Goal: Task Accomplishment & Management: Complete application form

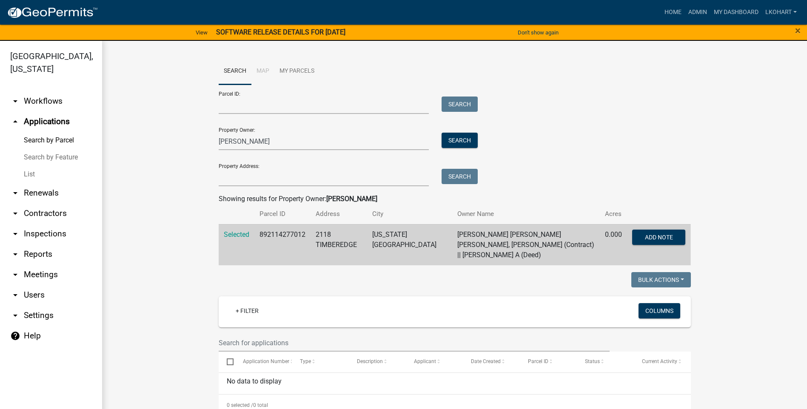
scroll to position [3, 0]
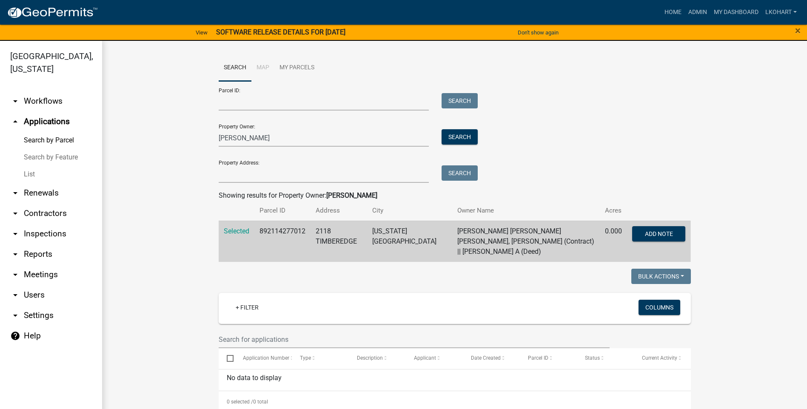
click at [43, 112] on link "arrow_drop_up Applications" at bounding box center [51, 122] width 102 height 20
click at [699, 11] on link "Admin" at bounding box center [698, 12] width 26 height 16
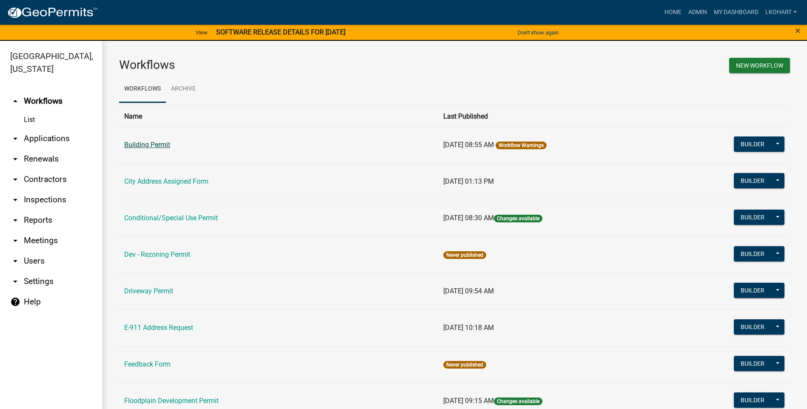
click at [141, 145] on link "Building Permit" at bounding box center [147, 145] width 46 height 8
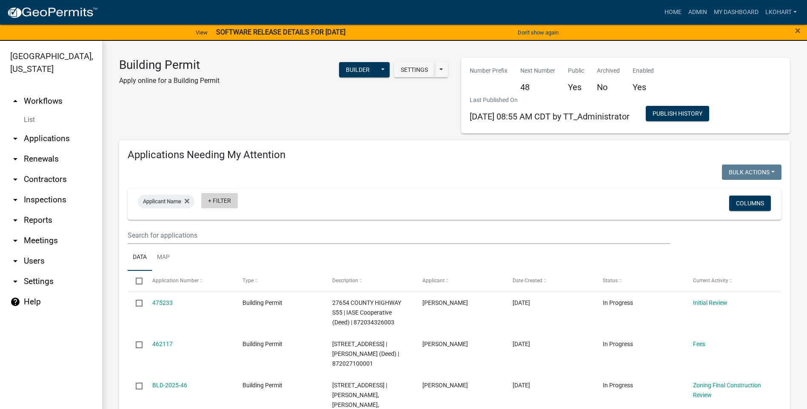
click at [214, 201] on link "+ Filter" at bounding box center [219, 200] width 37 height 15
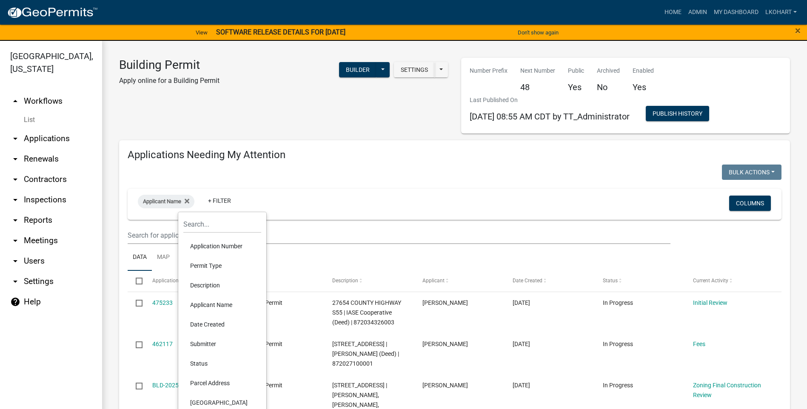
click at [210, 303] on li "Applicant Name" at bounding box center [222, 305] width 78 height 20
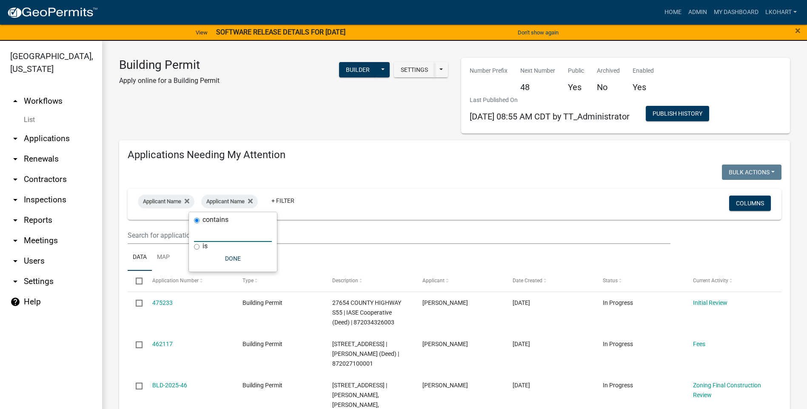
click at [199, 237] on input "text" at bounding box center [233, 233] width 78 height 17
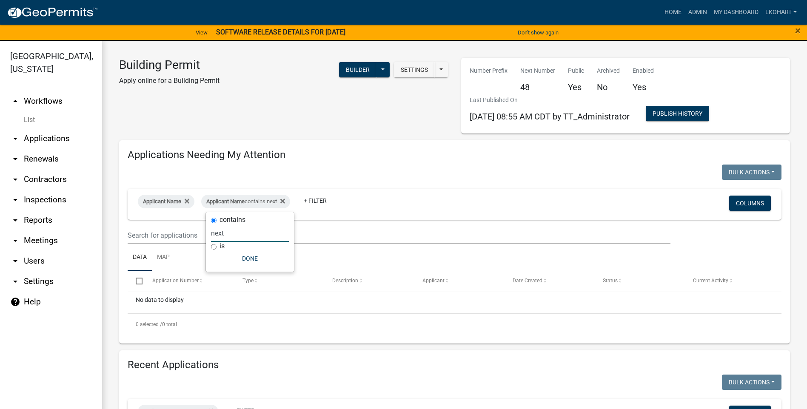
type input "next"
click at [46, 129] on link "arrow_drop_down Applications" at bounding box center [51, 139] width 102 height 20
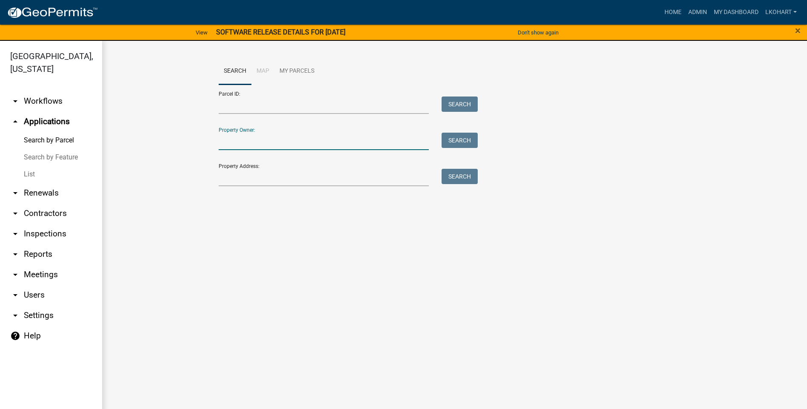
click at [227, 142] on input "Property Owner:" at bounding box center [324, 141] width 211 height 17
type input "amg"
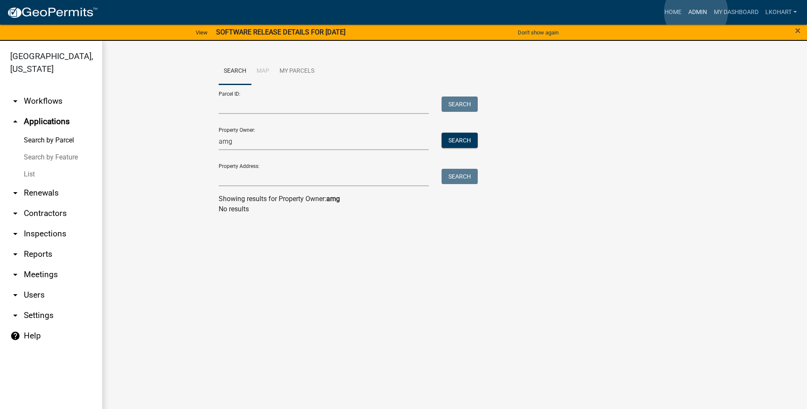
click at [696, 11] on link "Admin" at bounding box center [698, 12] width 26 height 16
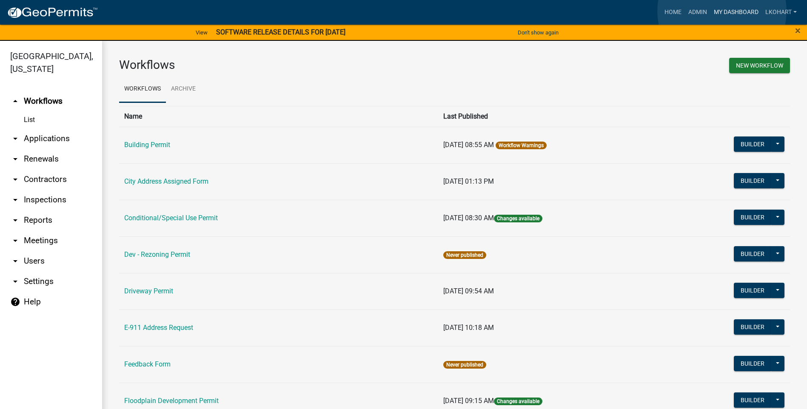
click at [722, 11] on link "My Dashboard" at bounding box center [736, 12] width 51 height 16
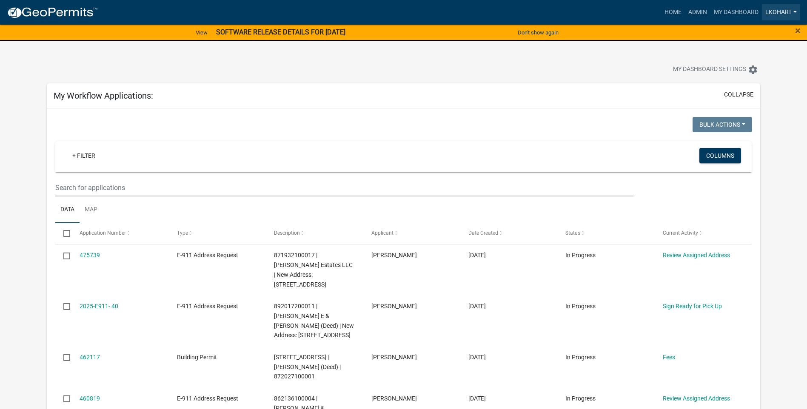
click at [795, 12] on link "lkohart" at bounding box center [781, 12] width 38 height 16
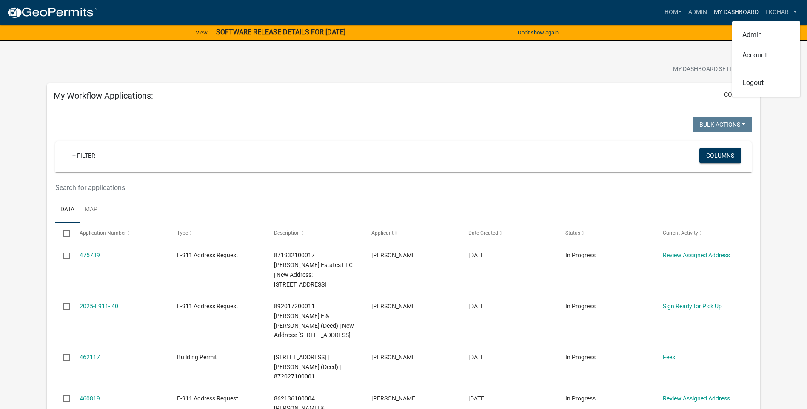
click at [728, 10] on link "My Dashboard" at bounding box center [736, 12] width 51 height 16
click at [698, 12] on link "Admin" at bounding box center [698, 12] width 26 height 16
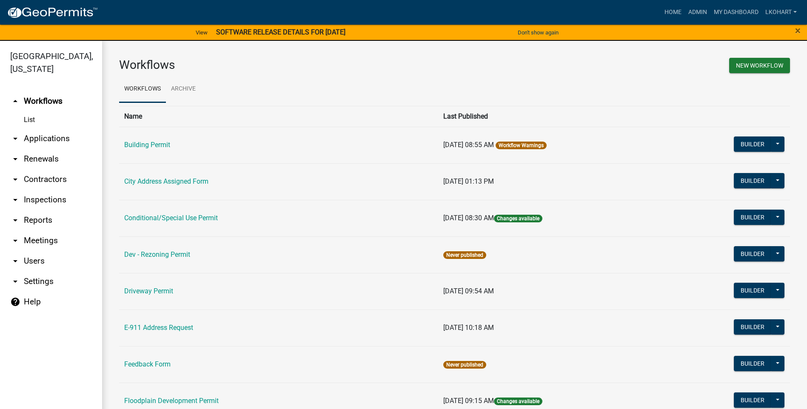
click at [523, 145] on link "Workflow Warnings" at bounding box center [521, 146] width 45 height 6
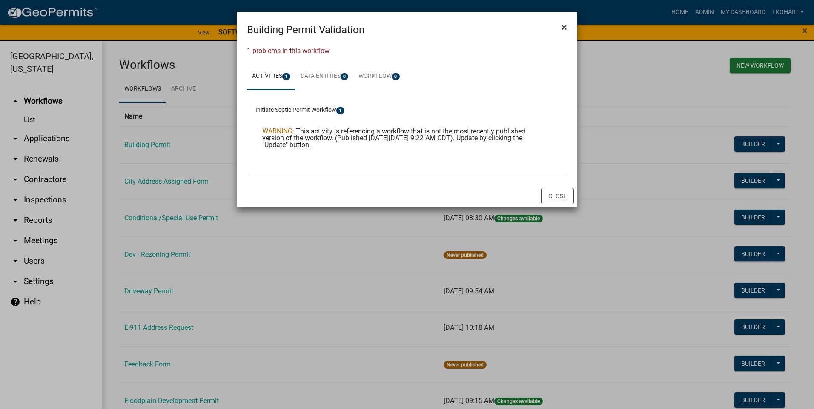
click at [561, 25] on span "×" at bounding box center [564, 27] width 6 height 12
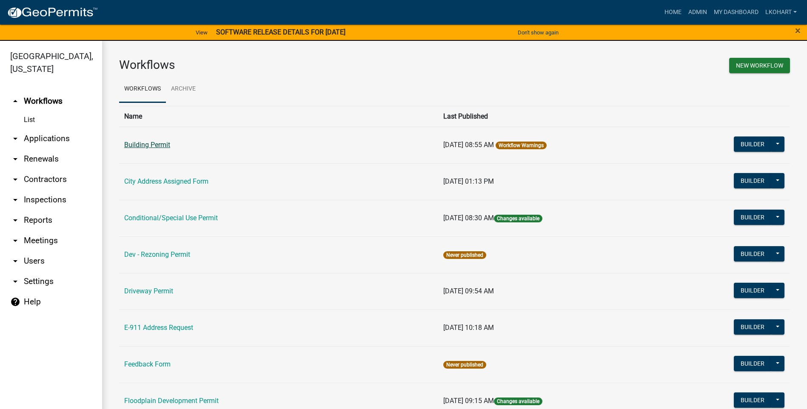
click at [146, 146] on link "Building Permit" at bounding box center [147, 145] width 46 height 8
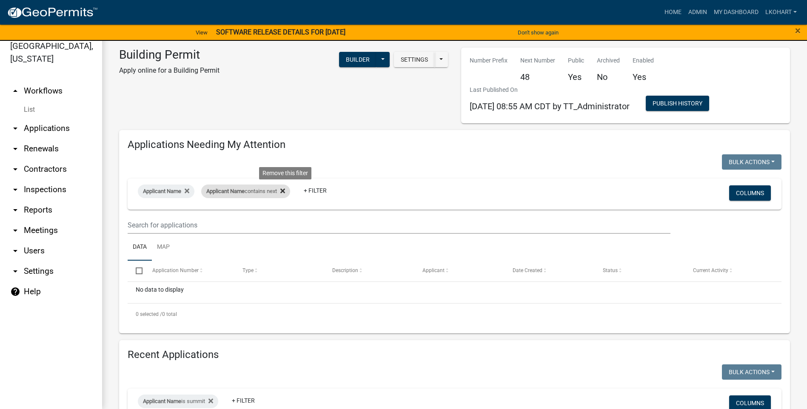
click at [285, 191] on icon at bounding box center [282, 191] width 5 height 7
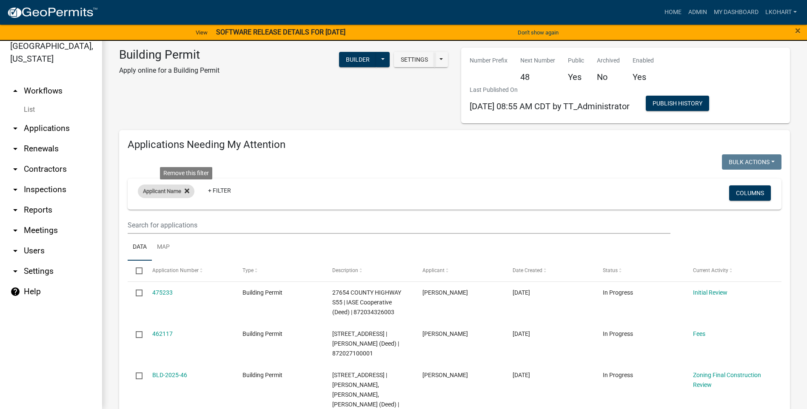
click at [187, 191] on icon at bounding box center [187, 191] width 5 height 5
click at [32, 81] on link "arrow_drop_up Workflows" at bounding box center [51, 91] width 102 height 20
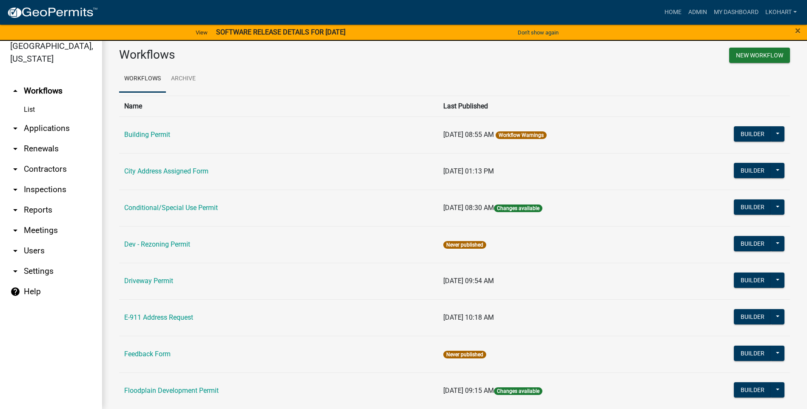
click at [28, 101] on link "List" at bounding box center [51, 109] width 102 height 17
click at [45, 118] on link "arrow_drop_down Applications" at bounding box center [51, 128] width 102 height 20
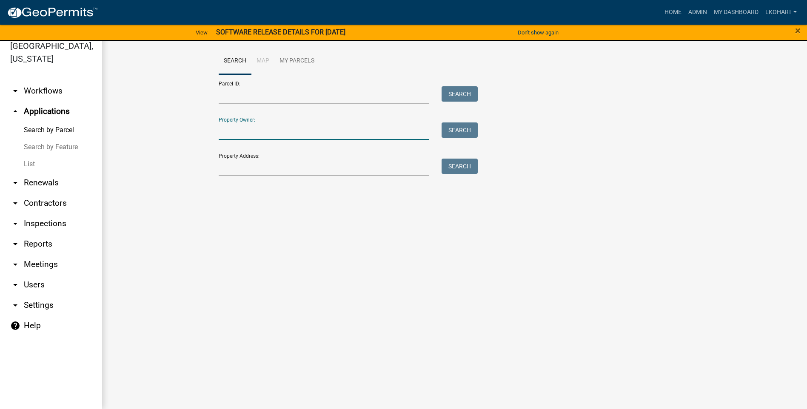
click at [239, 129] on input "Property Owner:" at bounding box center [324, 131] width 211 height 17
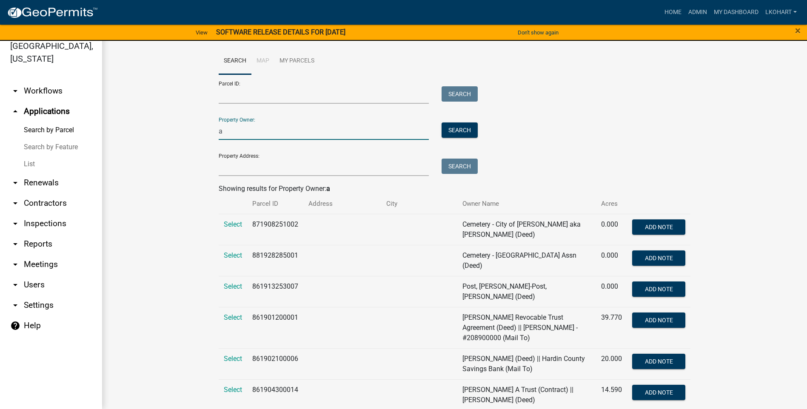
type input "a"
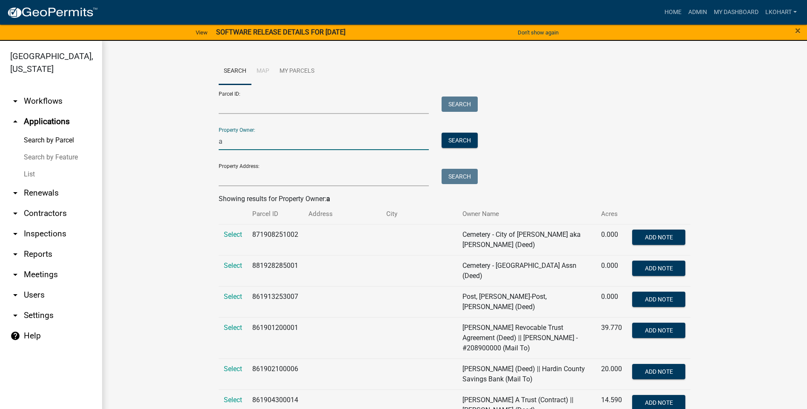
click at [243, 143] on input "a" at bounding box center [324, 141] width 211 height 17
click at [669, 9] on link "Home" at bounding box center [673, 12] width 24 height 16
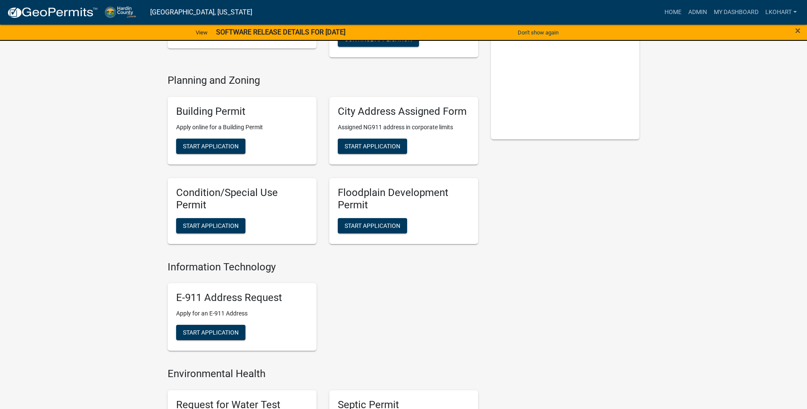
scroll to position [126, 0]
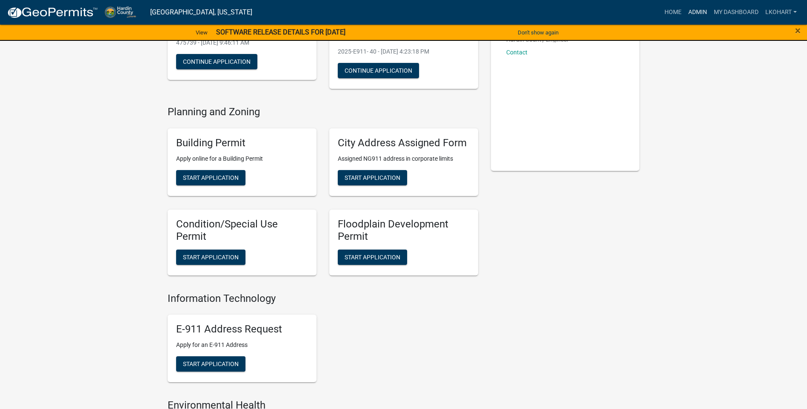
click at [697, 11] on link "Admin" at bounding box center [698, 12] width 26 height 16
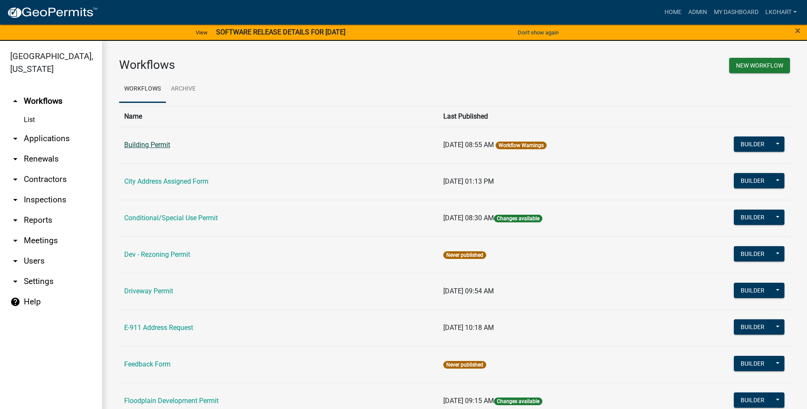
click at [150, 144] on link "Building Permit" at bounding box center [147, 145] width 46 height 8
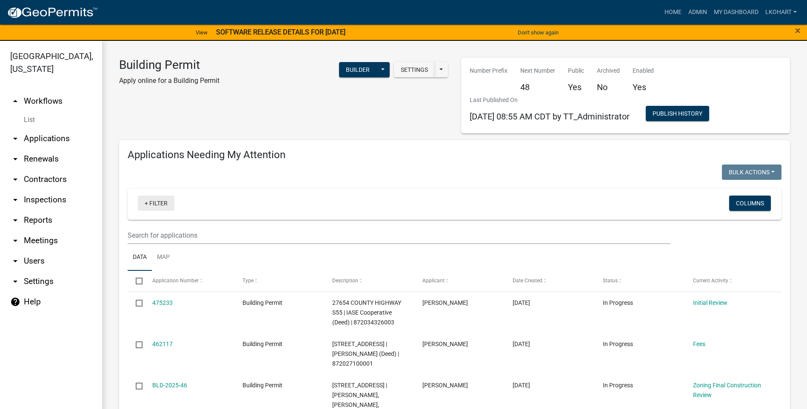
click at [164, 204] on link "+ Filter" at bounding box center [156, 203] width 37 height 15
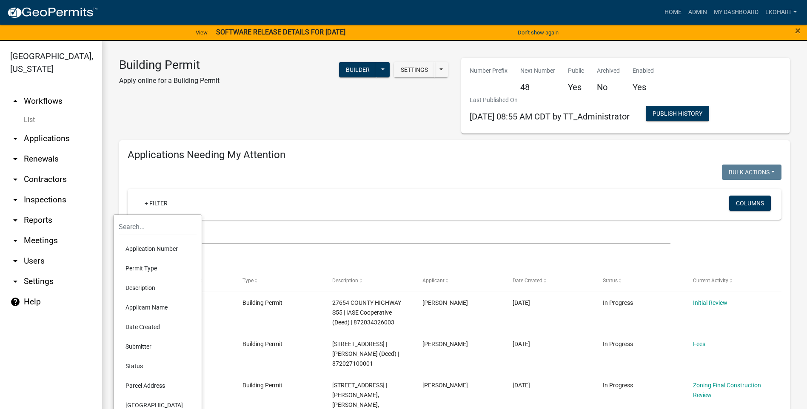
click at [142, 309] on li "Applicant Name" at bounding box center [158, 308] width 78 height 20
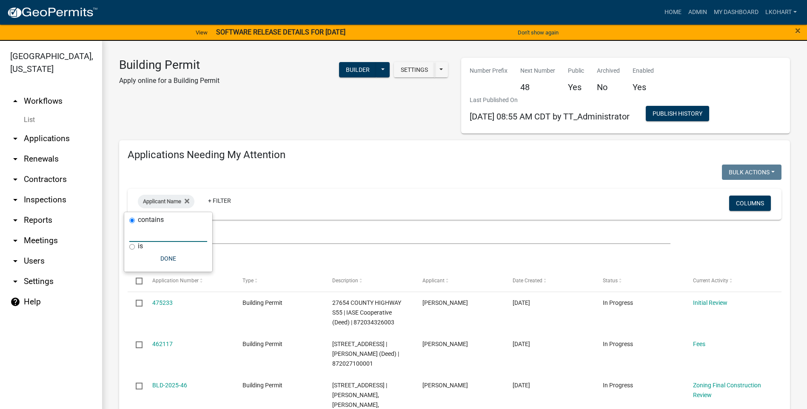
click at [141, 235] on input "text" at bounding box center [168, 233] width 78 height 17
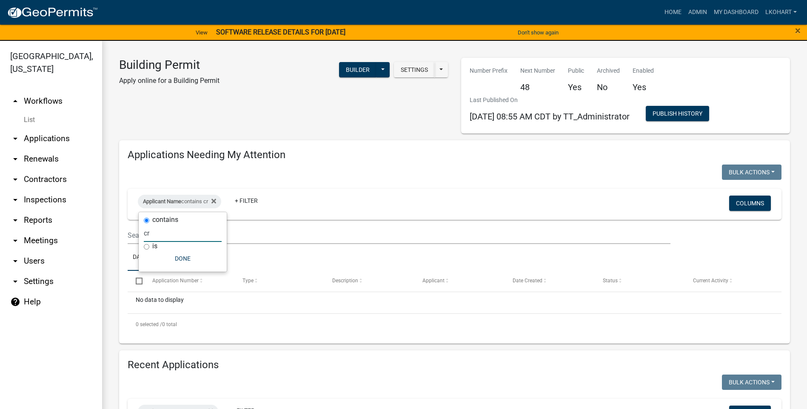
type input "c"
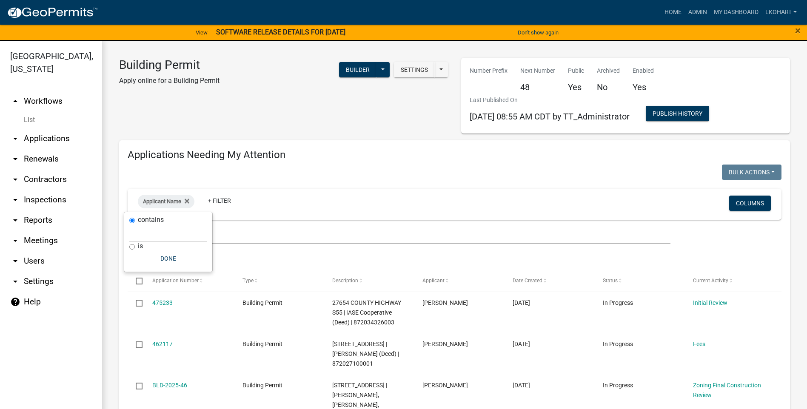
click at [273, 198] on div "Applicant Name + Filter" at bounding box center [347, 204] width 431 height 22
click at [189, 199] on icon at bounding box center [187, 201] width 5 height 7
click at [156, 201] on link "+ Filter" at bounding box center [156, 203] width 37 height 15
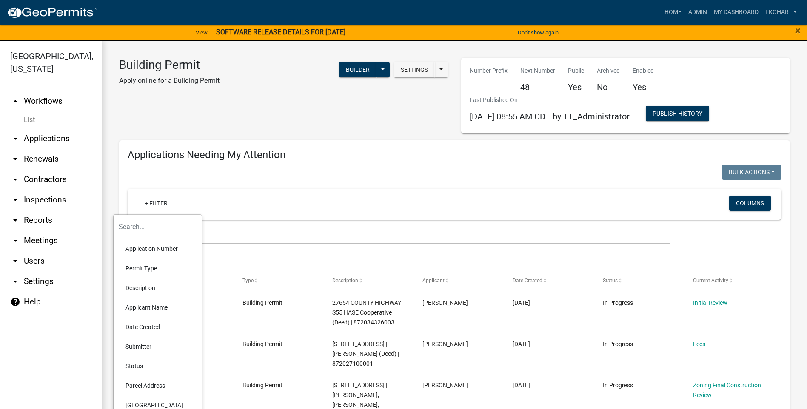
click at [144, 248] on li "Application Number" at bounding box center [158, 249] width 78 height 20
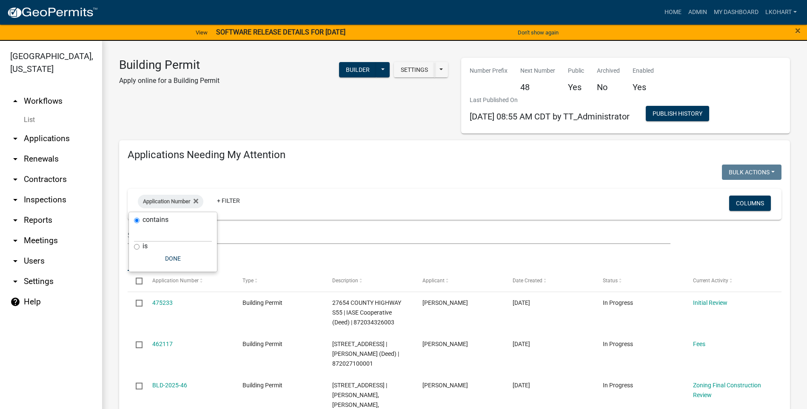
click at [135, 245] on input "is" at bounding box center [137, 247] width 6 height 6
radio input "true"
click at [142, 246] on input "text" at bounding box center [173, 242] width 78 height 17
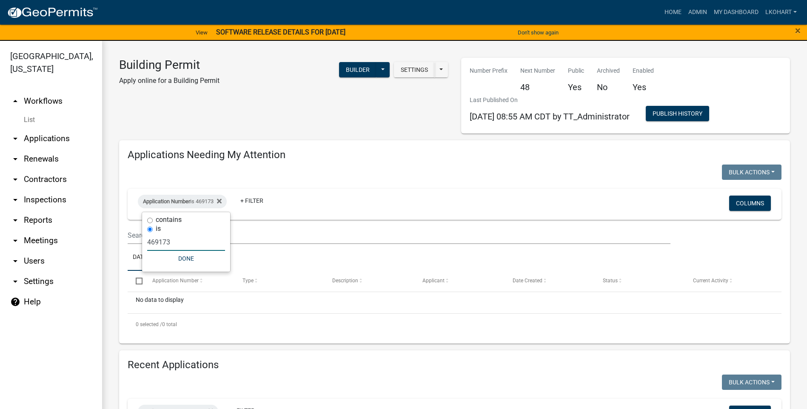
type input "469173"
click at [294, 189] on div "Application Number is 469173 + Filter Columns" at bounding box center [455, 204] width 646 height 31
click at [221, 201] on icon at bounding box center [219, 201] width 5 height 7
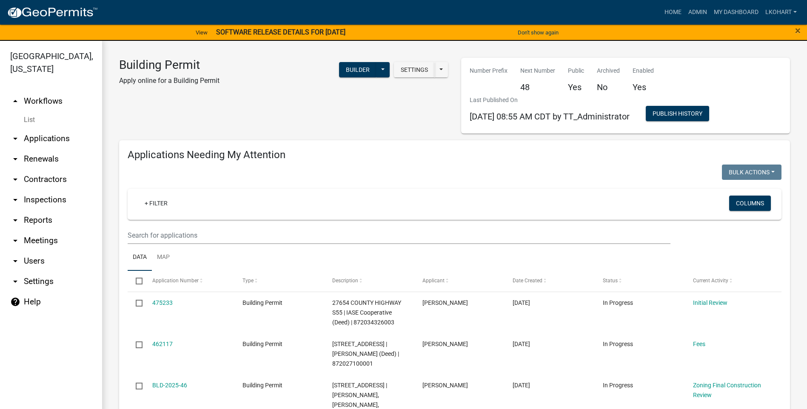
click at [36, 129] on link "arrow_drop_down Applications" at bounding box center [51, 139] width 102 height 20
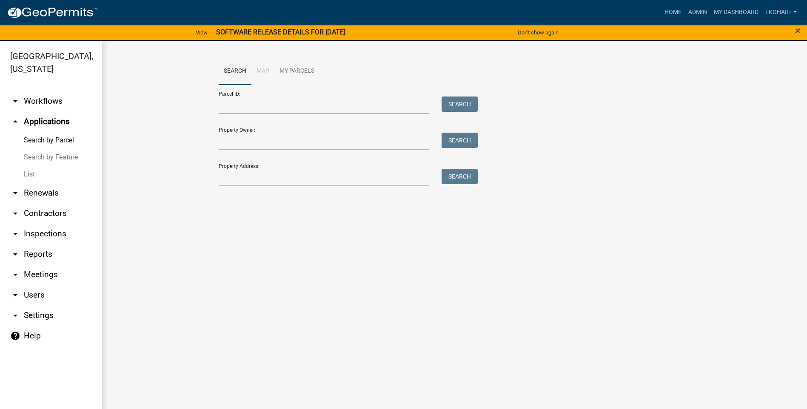
click at [259, 69] on li "Map" at bounding box center [263, 71] width 23 height 27
click at [284, 69] on link "My Parcels" at bounding box center [297, 71] width 45 height 27
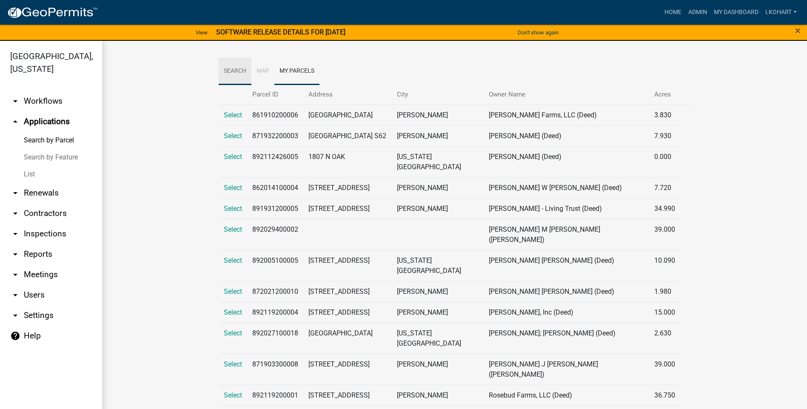
click at [232, 72] on link "Search" at bounding box center [235, 71] width 33 height 27
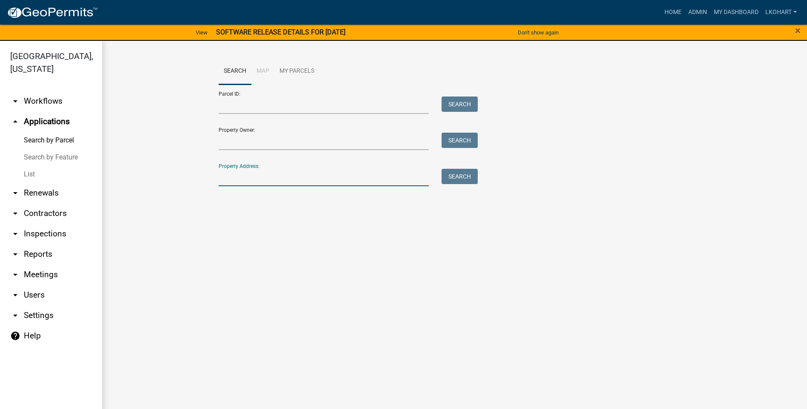
click at [228, 174] on input "Property Address:" at bounding box center [324, 177] width 211 height 17
type input "21547"
click at [464, 172] on button "Search" at bounding box center [460, 176] width 36 height 15
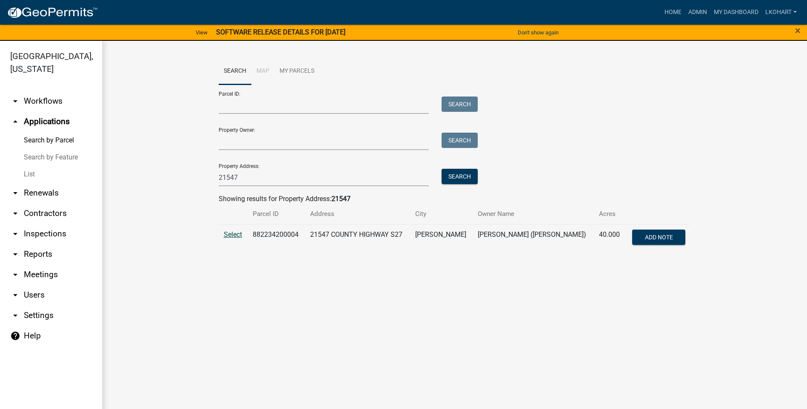
click at [234, 237] on span "Select" at bounding box center [233, 235] width 18 height 8
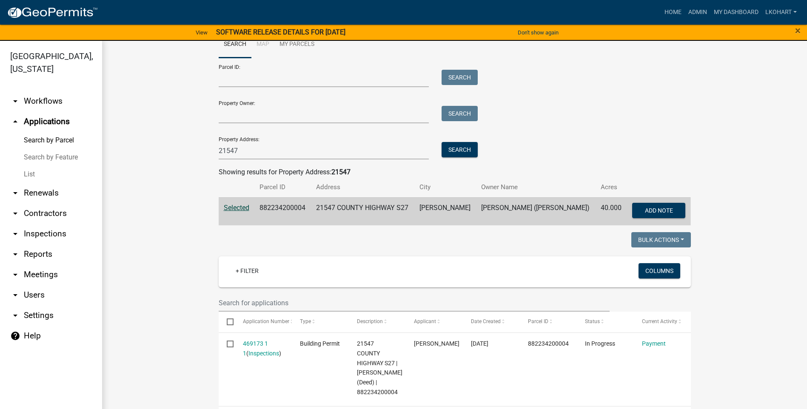
scroll to position [52, 0]
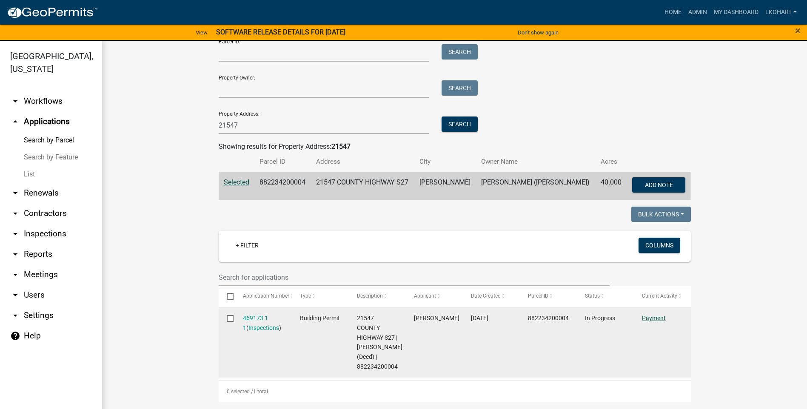
click at [649, 317] on link "Payment" at bounding box center [654, 318] width 24 height 7
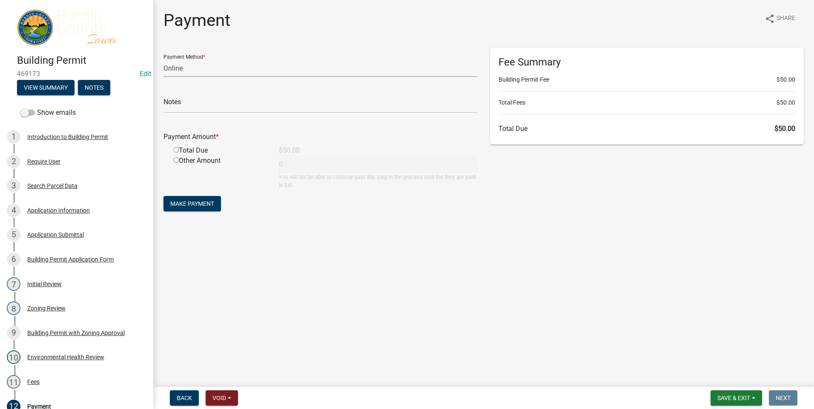
click at [186, 66] on select "Credit Card POS Check Cash Online" at bounding box center [320, 68] width 314 height 17
select select "1: 0"
click at [163, 60] on select "Credit Card POS Check Cash Online" at bounding box center [320, 68] width 314 height 17
click at [194, 108] on input "text" at bounding box center [320, 104] width 314 height 17
type input "40312"
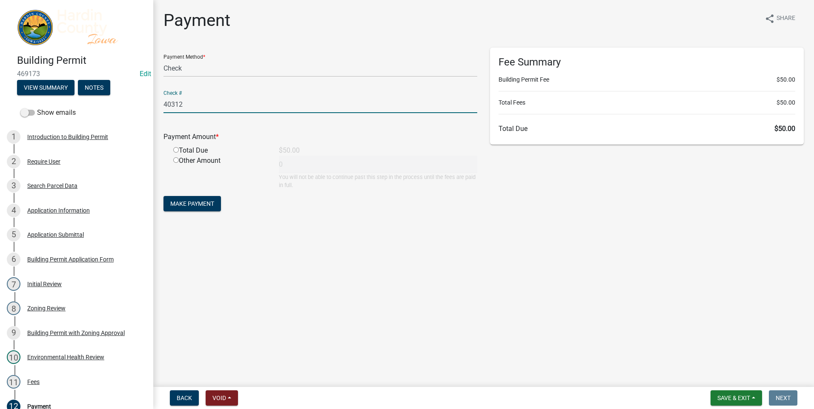
click at [174, 150] on input "radio" at bounding box center [176, 150] width 6 height 6
radio input "true"
type input "50"
click at [184, 204] on span "Make Payment" at bounding box center [192, 203] width 44 height 7
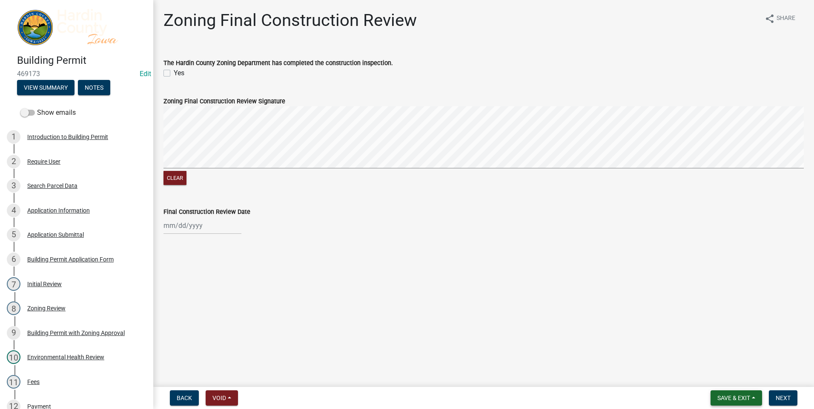
click at [748, 400] on span "Save & Exit" at bounding box center [733, 398] width 33 height 7
click at [721, 376] on button "Save & Exit" at bounding box center [728, 376] width 68 height 20
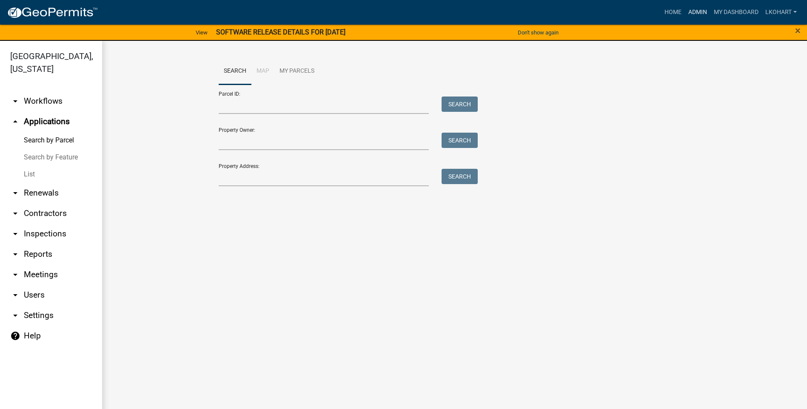
click at [696, 12] on link "Admin" at bounding box center [698, 12] width 26 height 16
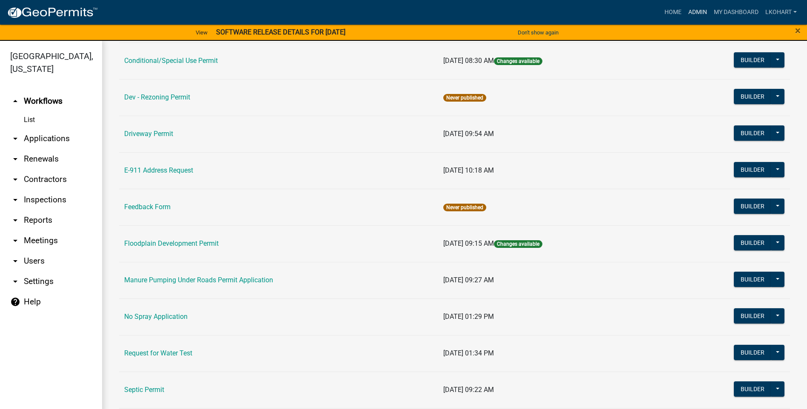
scroll to position [255, 0]
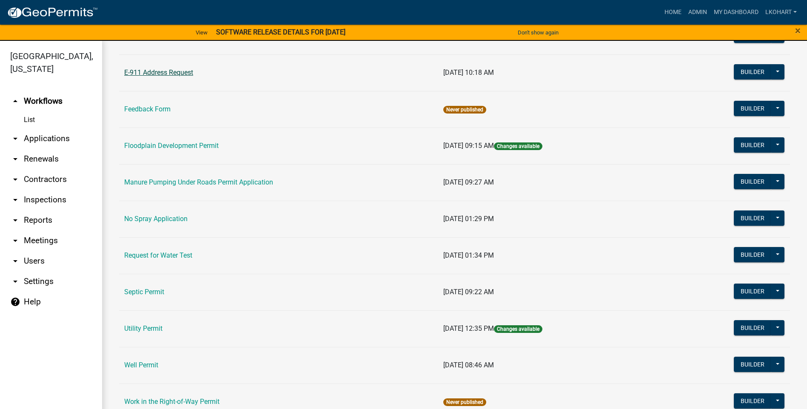
click at [164, 71] on link "E-911 Address Request" at bounding box center [158, 73] width 69 height 8
